Goal: Transaction & Acquisition: Purchase product/service

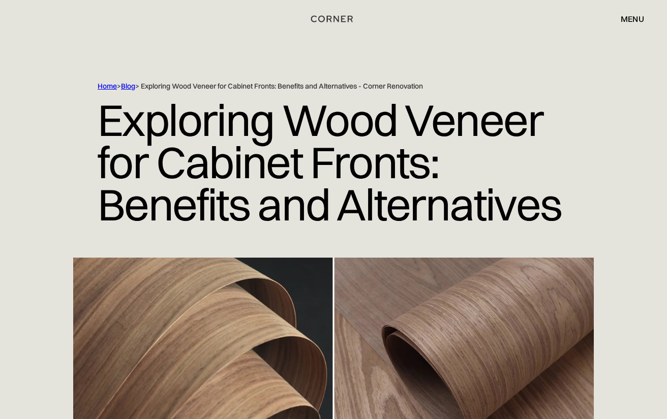
click at [632, 18] on div "menu" at bounding box center [632, 19] width 23 height 8
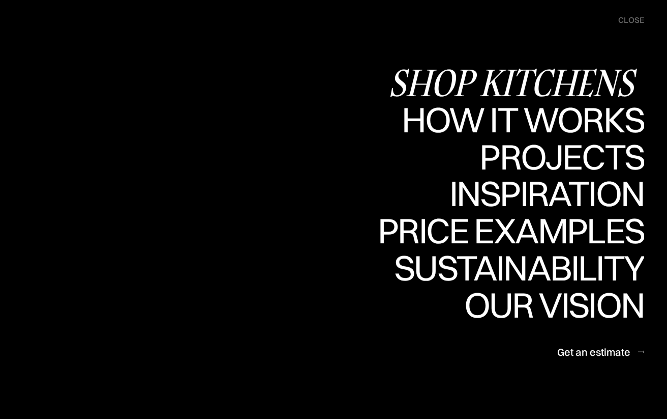
click at [511, 84] on div "Shop Kitchens" at bounding box center [517, 83] width 256 height 36
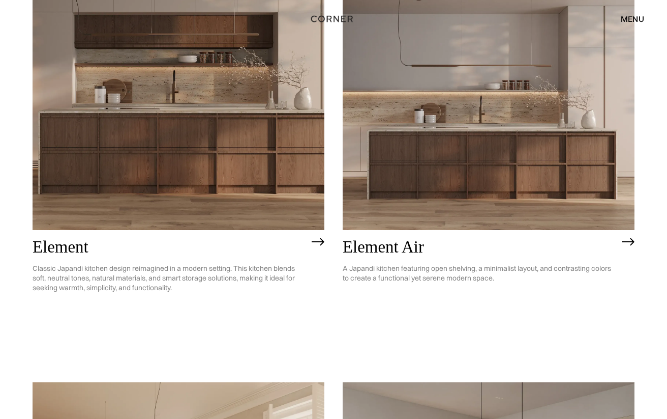
scroll to position [916, 0]
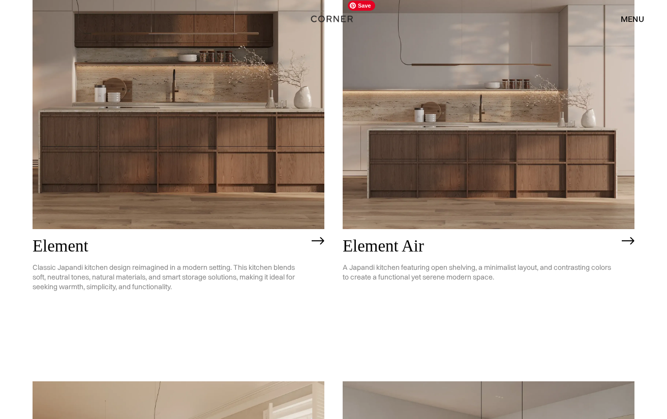
click at [475, 174] on img at bounding box center [489, 111] width 292 height 233
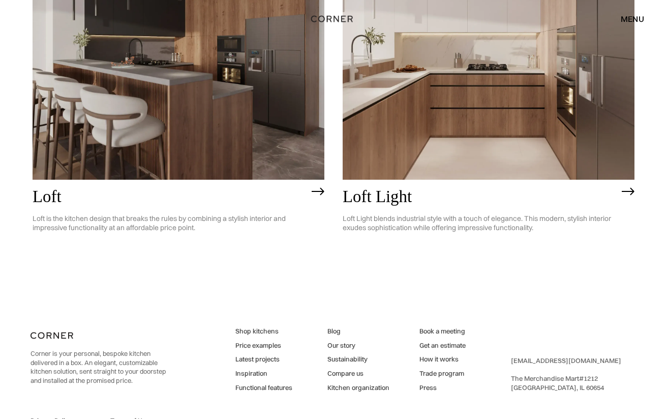
scroll to position [2514, 0]
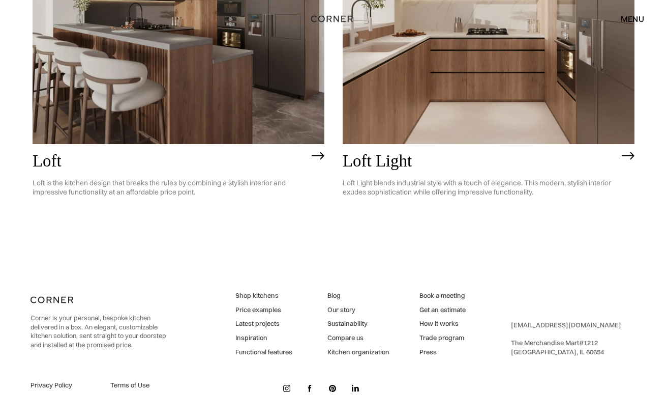
click at [267, 311] on link "Price examples" at bounding box center [263, 309] width 57 height 9
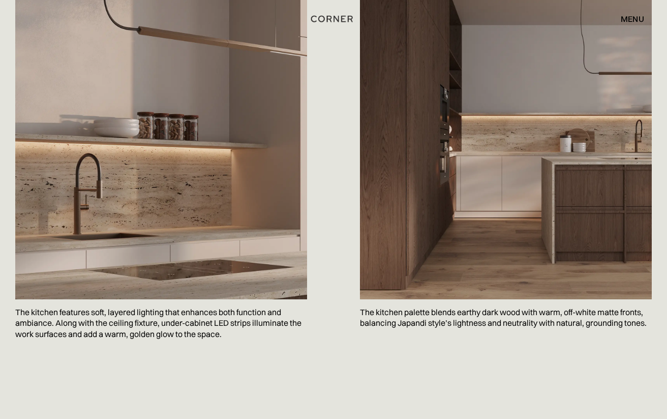
scroll to position [1191, 0]
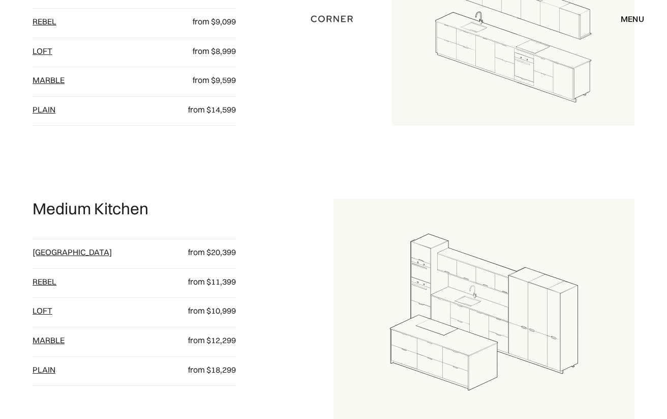
scroll to position [692, 0]
